Goal: Book appointment/travel/reservation

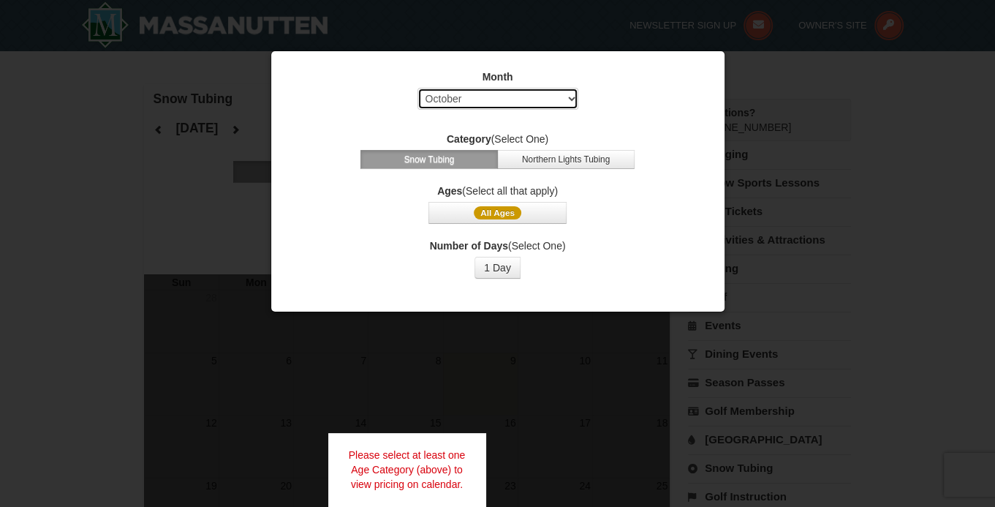
click at [476, 106] on select "Select October November December January February March April May June July Aug…" at bounding box center [498, 99] width 161 height 22
select select "2"
click at [418, 88] on select "Select October November December January February March April May June July Aug…" at bounding box center [498, 99] width 161 height 22
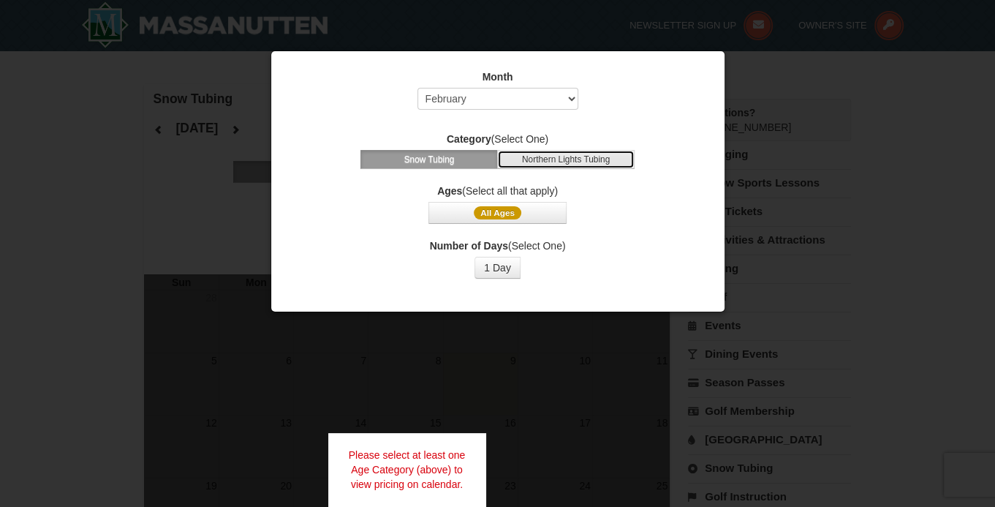
click at [581, 165] on button "Northern Lights Tubing" at bounding box center [565, 159] width 137 height 19
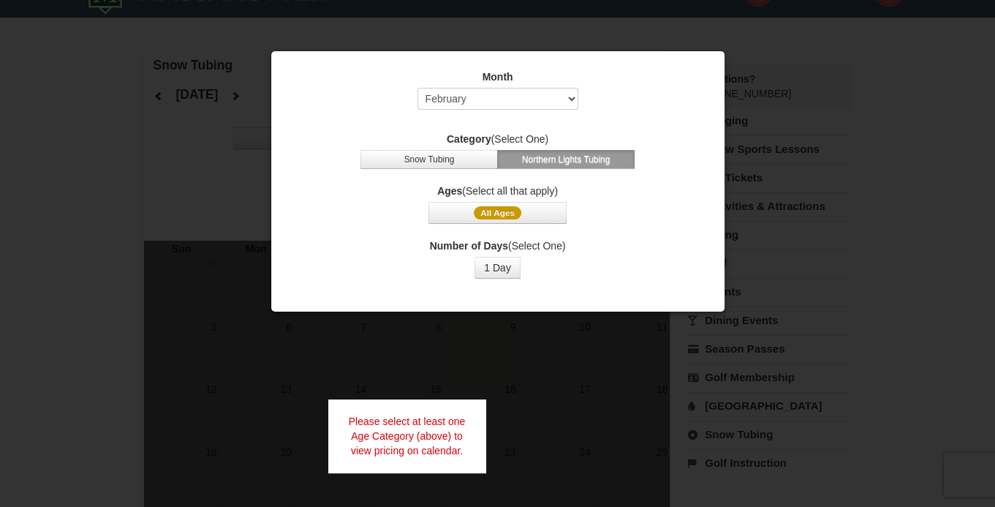
scroll to position [73, 0]
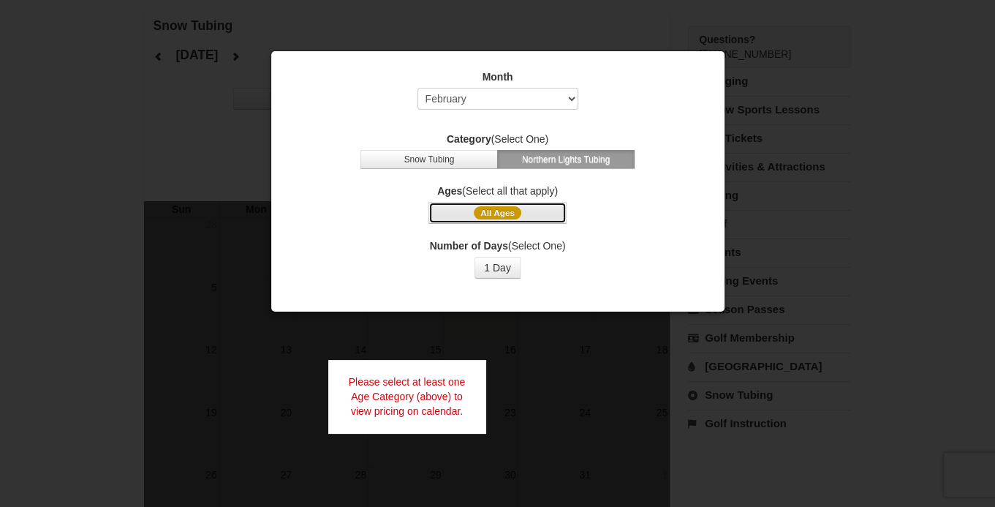
click at [540, 205] on button "All Ages" at bounding box center [497, 213] width 137 height 22
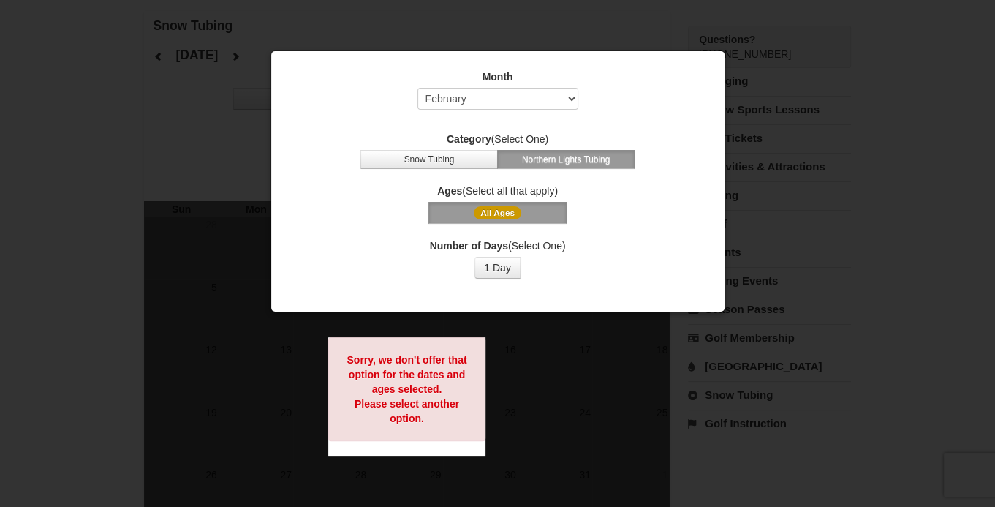
click at [517, 215] on span "All Ages" at bounding box center [498, 212] width 48 height 13
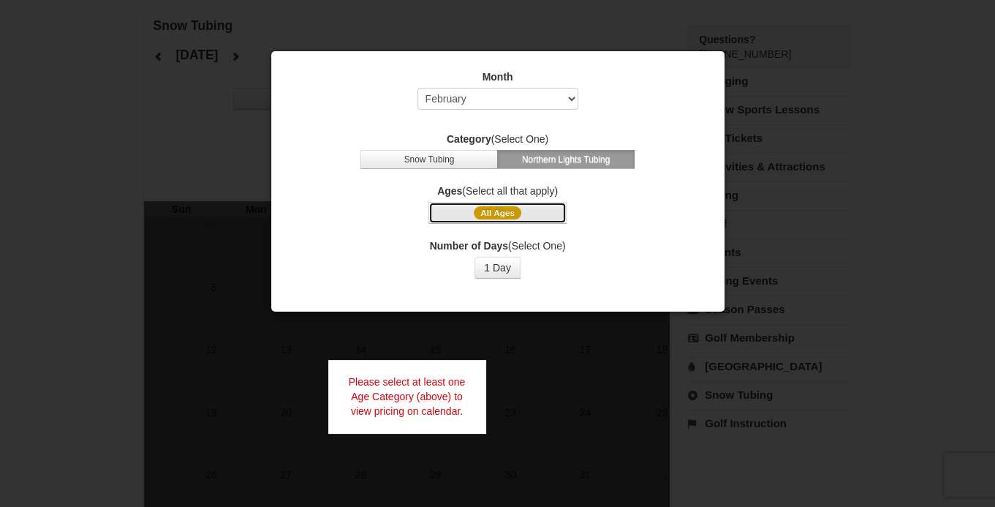
click at [517, 215] on span "All Ages" at bounding box center [498, 212] width 48 height 13
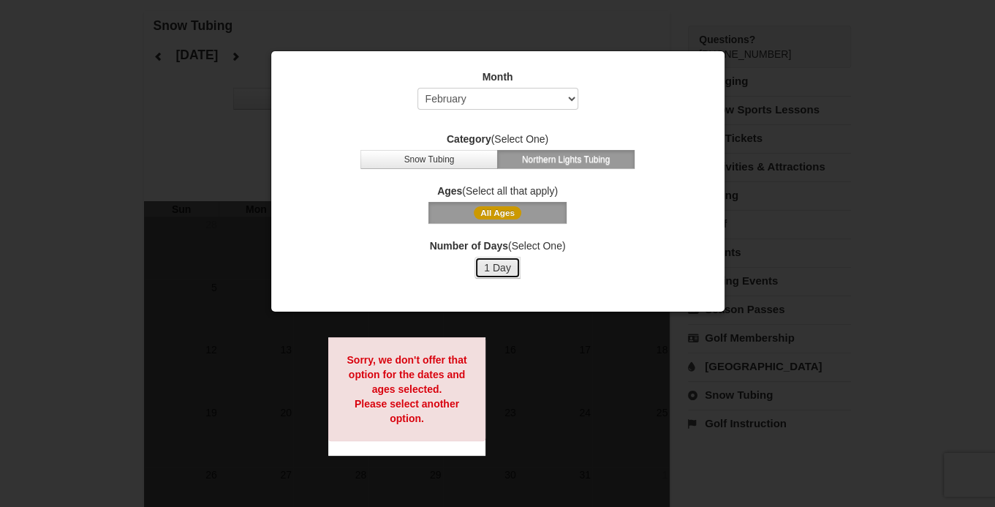
click at [494, 261] on button "1 Day" at bounding box center [498, 268] width 46 height 22
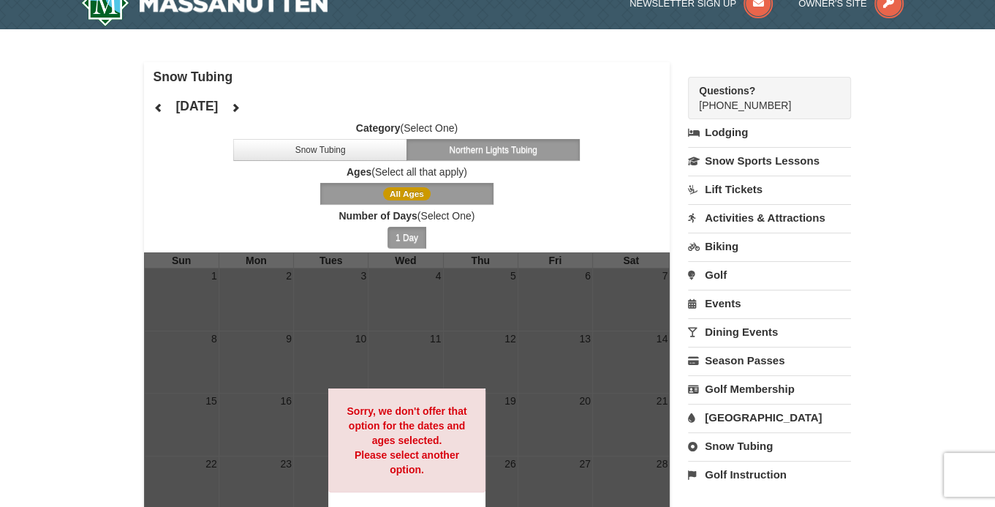
scroll to position [0, 0]
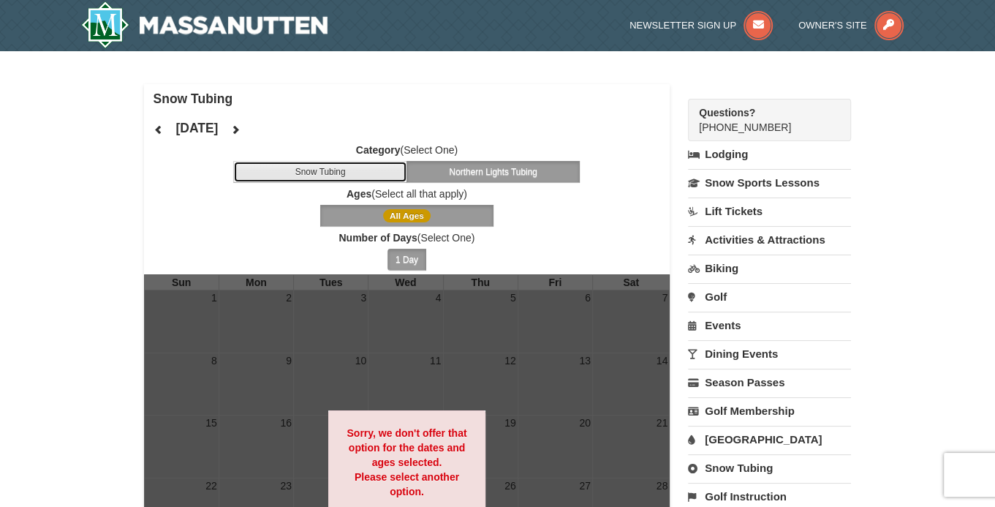
click at [371, 176] on button "Snow Tubing" at bounding box center [320, 172] width 174 height 22
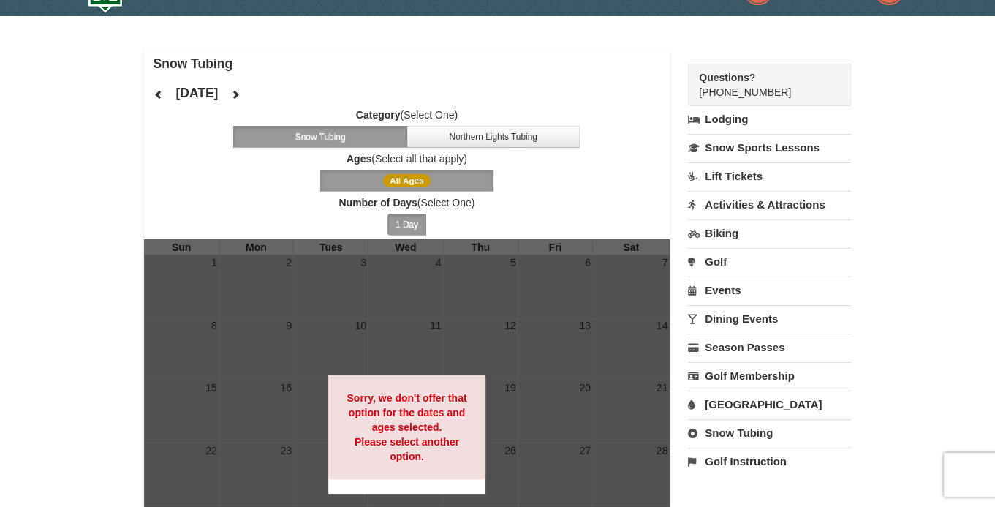
scroll to position [73, 0]
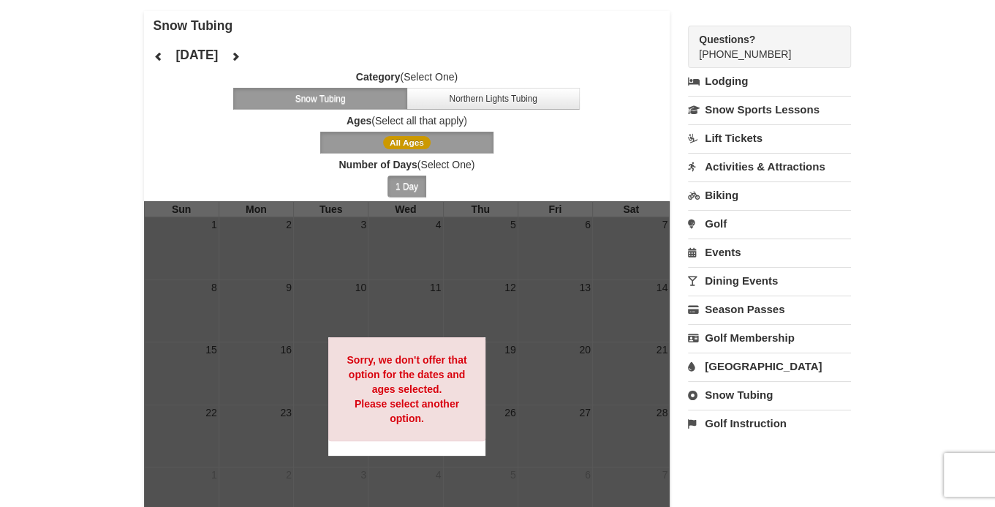
click at [410, 142] on span "All Ages" at bounding box center [407, 142] width 48 height 13
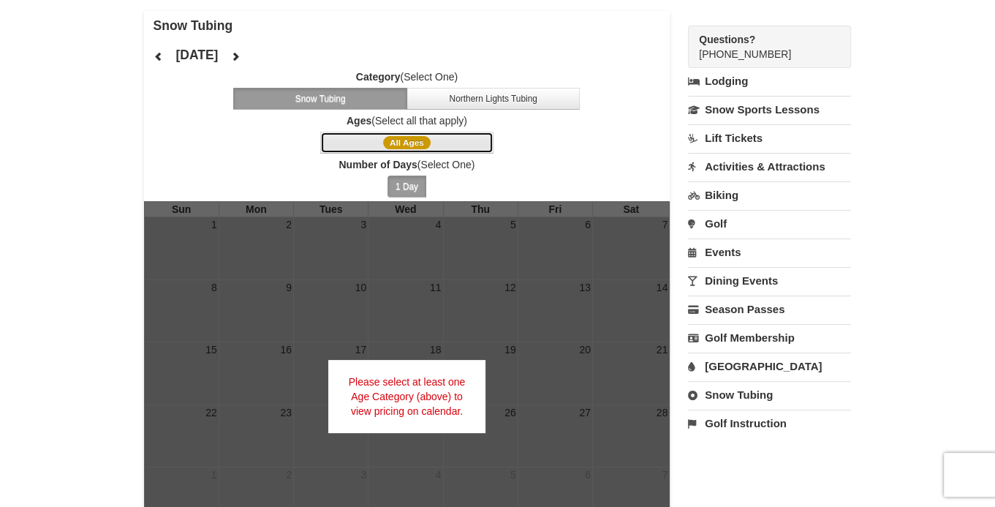
click at [410, 142] on span "All Ages" at bounding box center [407, 142] width 48 height 13
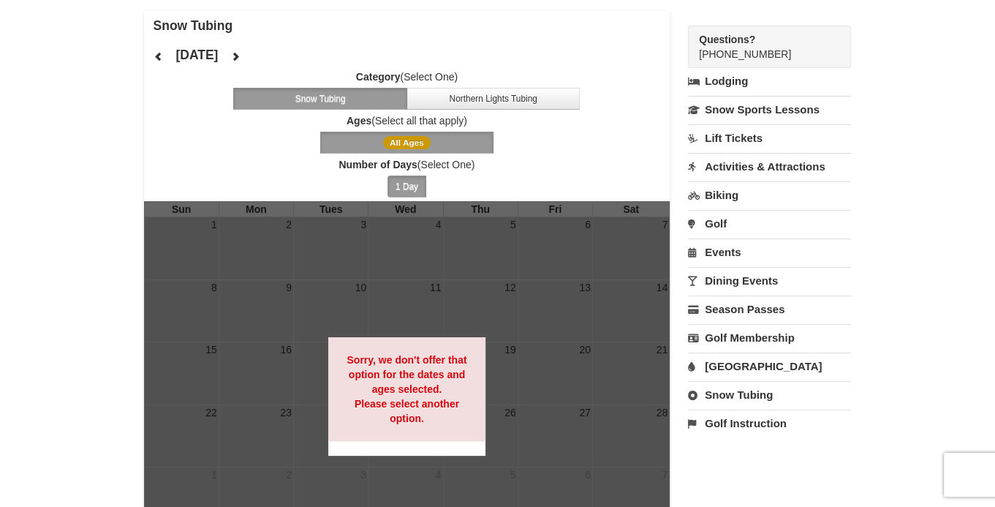
click at [401, 314] on div at bounding box center [407, 397] width 527 height 392
click at [241, 61] on icon at bounding box center [235, 56] width 10 height 10
click at [250, 58] on button at bounding box center [235, 56] width 29 height 22
click at [271, 58] on div "[DATE] Category (Select One) Snow Tubing Northern Lights Tubing Ages (Select al…" at bounding box center [407, 120] width 527 height 161
click at [162, 56] on icon at bounding box center [159, 56] width 10 height 10
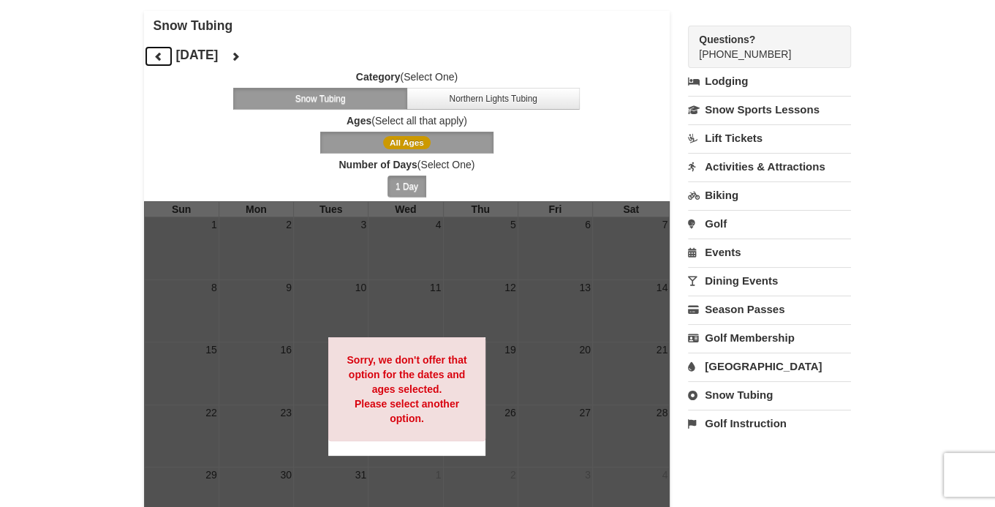
click at [160, 56] on icon at bounding box center [159, 56] width 10 height 10
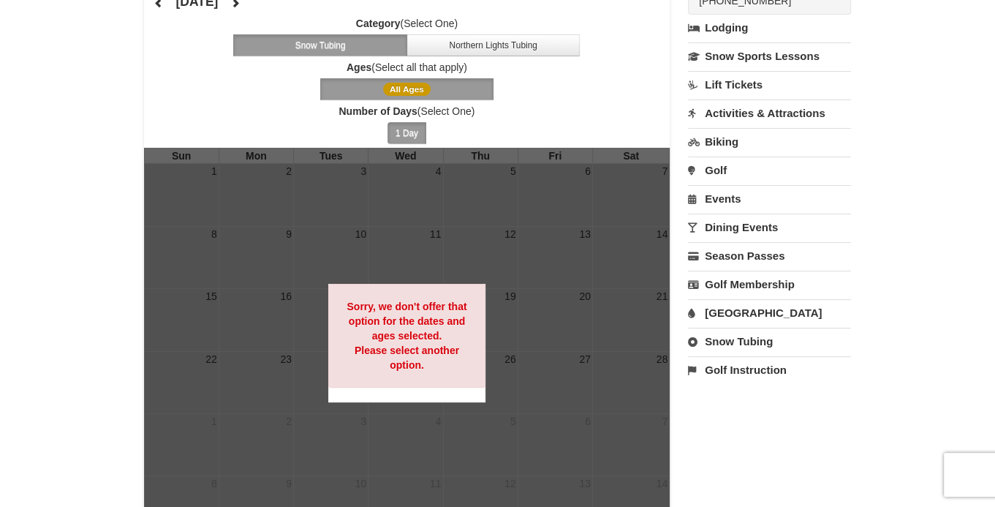
scroll to position [146, 0]
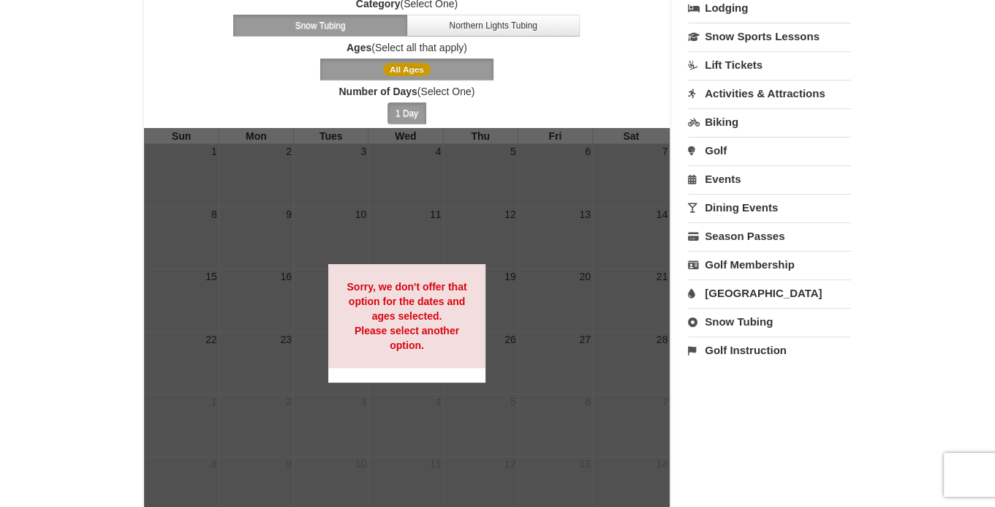
click at [726, 64] on link "Lift Tickets" at bounding box center [769, 64] width 163 height 27
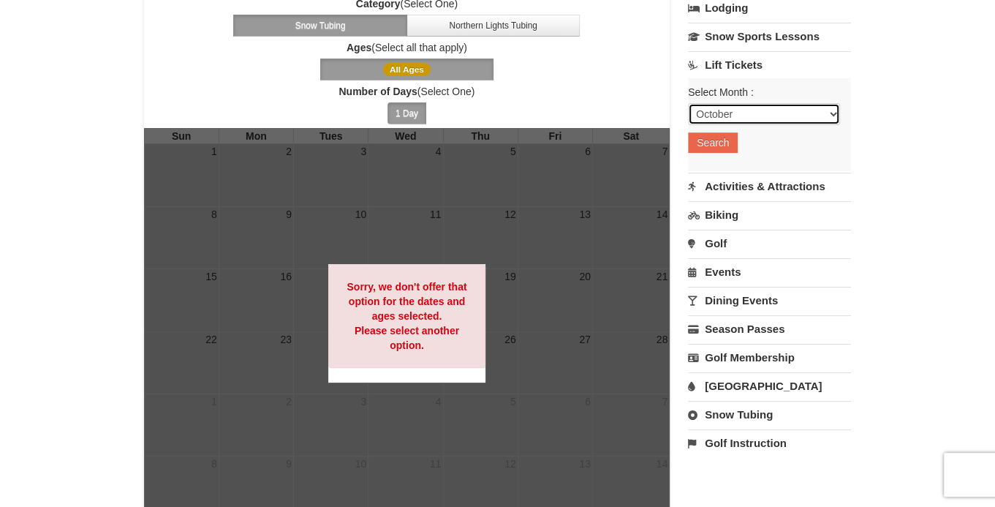
click at [725, 113] on select "October November December January February March April May June July August Sep…" at bounding box center [764, 114] width 152 height 22
select select "2"
click at [688, 103] on select "October November December January February March April May June July August Sep…" at bounding box center [764, 114] width 152 height 22
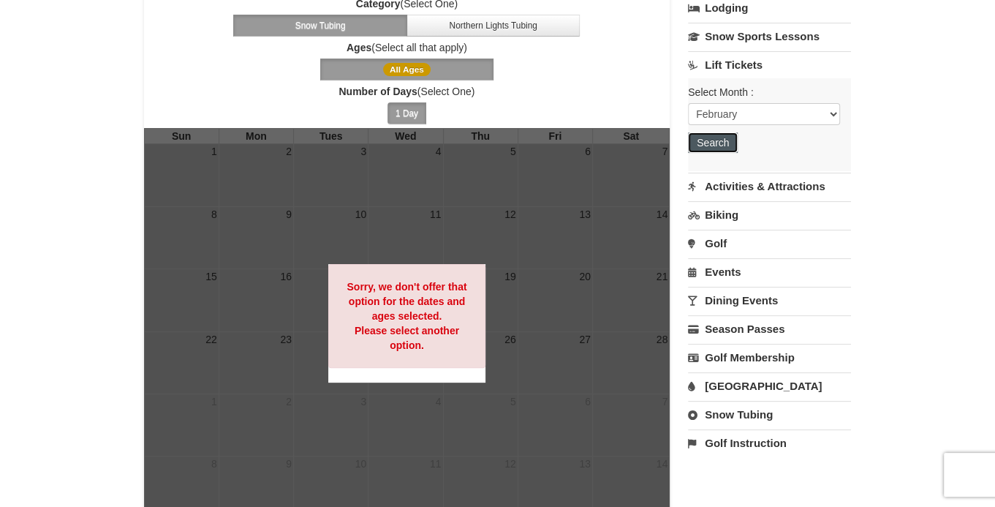
click at [717, 140] on button "Search" at bounding box center [713, 142] width 50 height 20
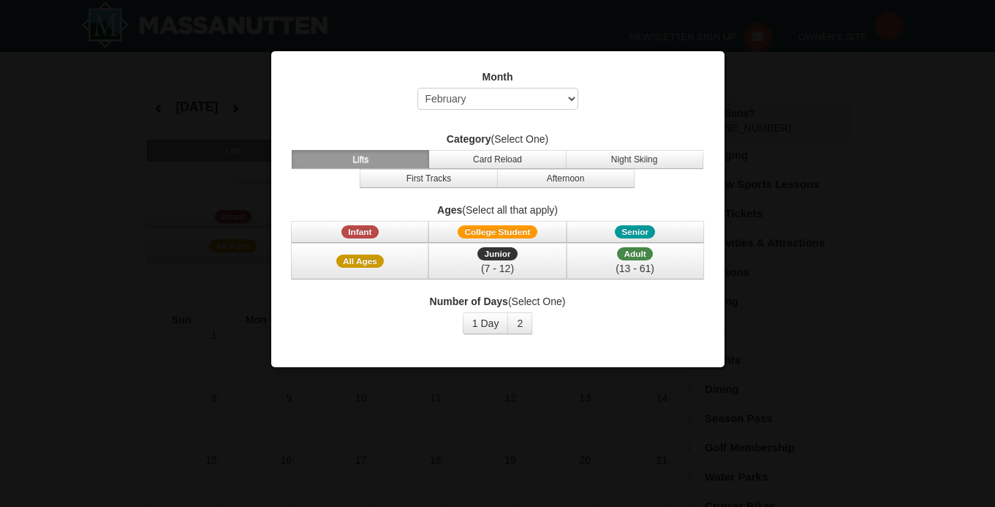
select select "2"
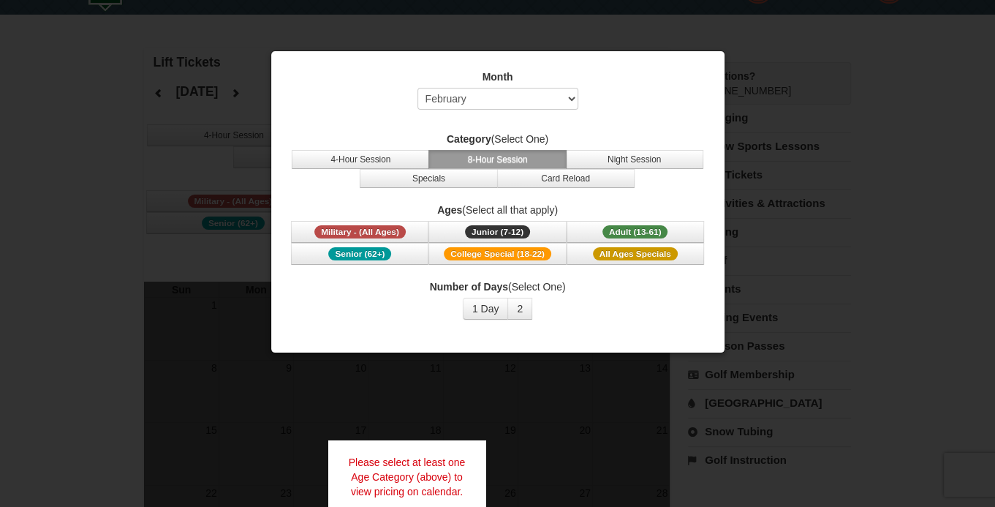
scroll to position [73, 0]
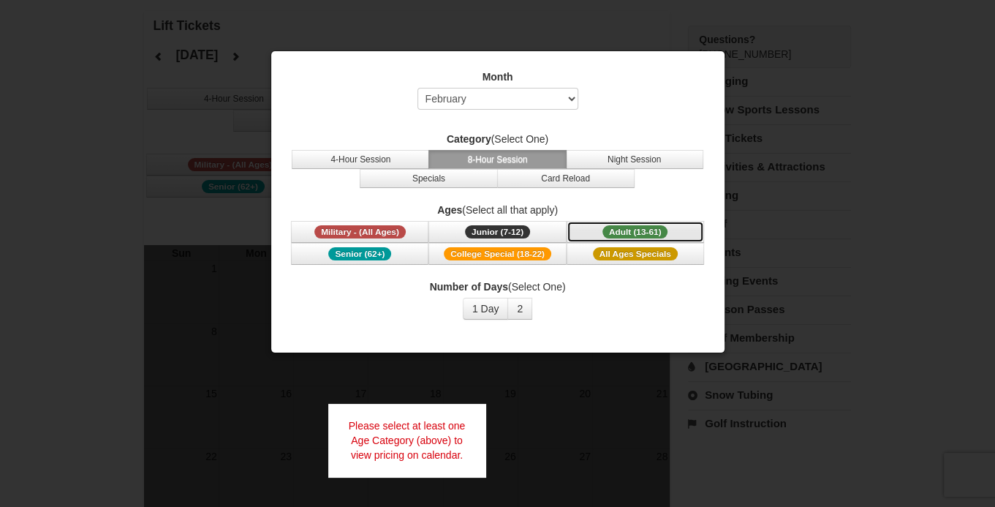
click at [608, 231] on span "Adult (13-61)" at bounding box center [636, 231] width 66 height 13
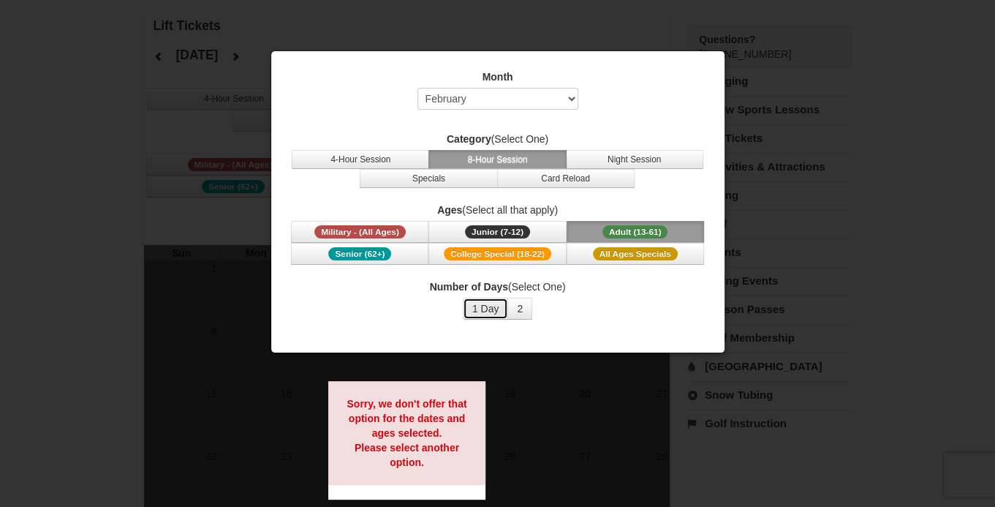
click at [483, 309] on button "1 Day" at bounding box center [486, 309] width 46 height 22
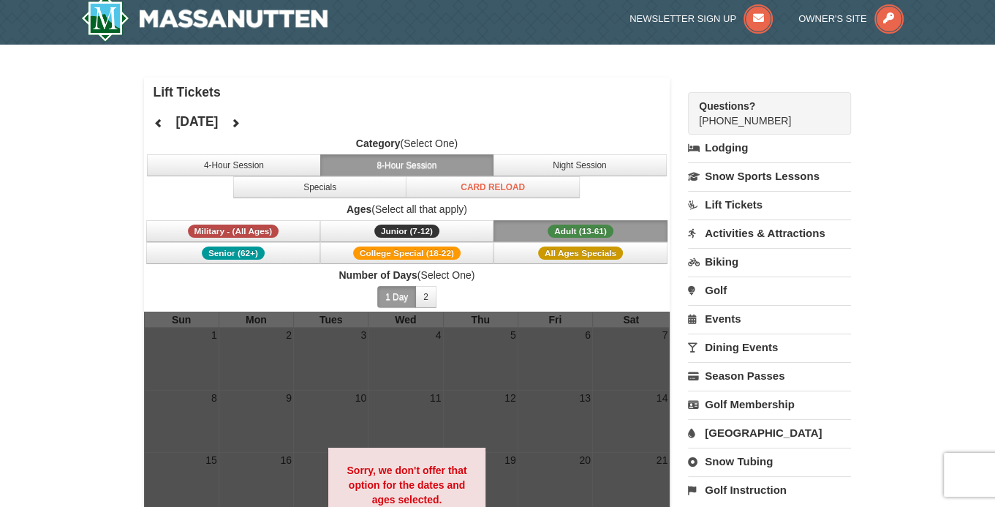
scroll to position [0, 0]
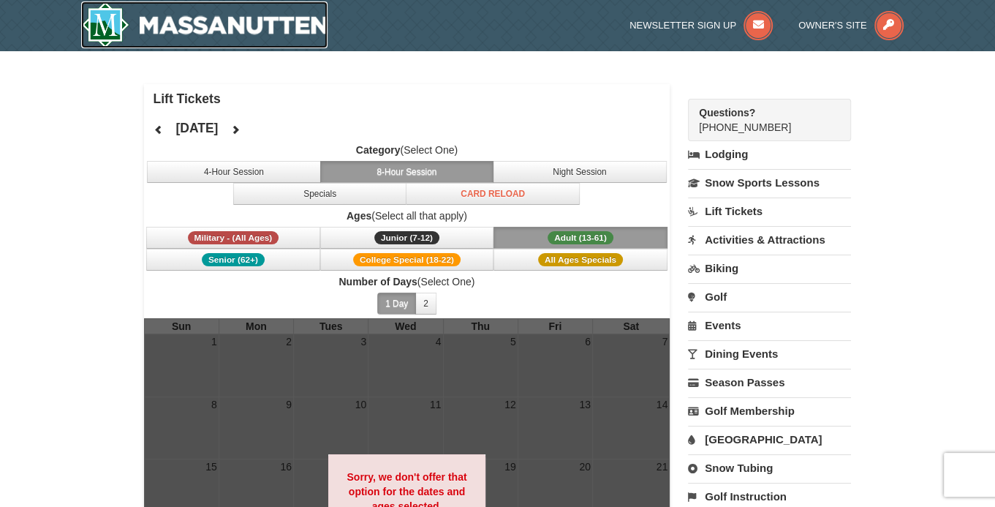
click at [151, 27] on img at bounding box center [204, 24] width 247 height 47
